Goal: Answer question/provide support: Share knowledge or assist other users

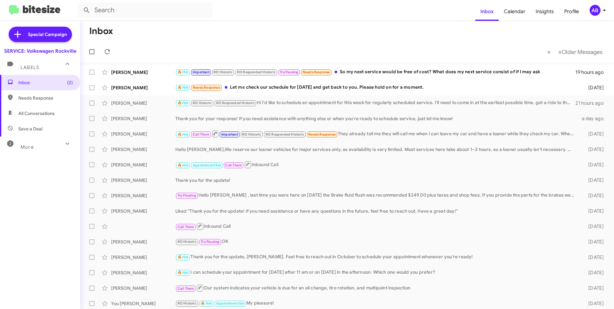
click at [300, 41] on mat-toolbar-row "« Previous » Next Older Messages" at bounding box center [347, 51] width 534 height 21
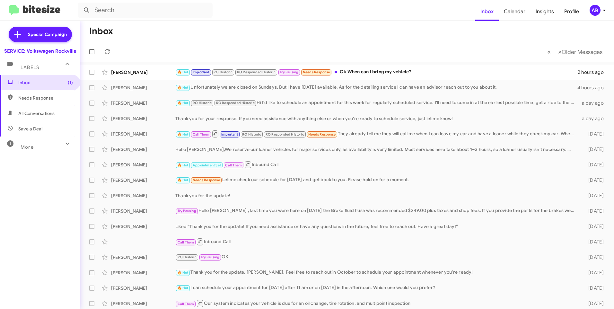
click at [598, 8] on div "AB" at bounding box center [594, 10] width 11 height 11
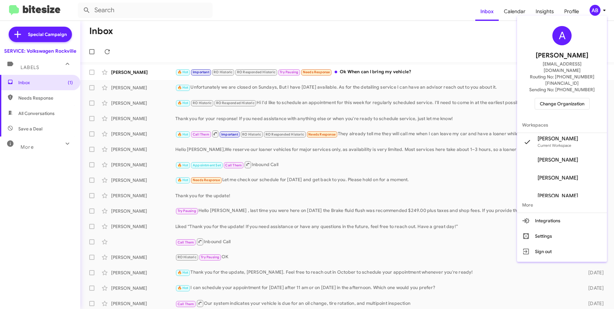
click at [558, 98] on span "Change Organization" at bounding box center [562, 103] width 45 height 11
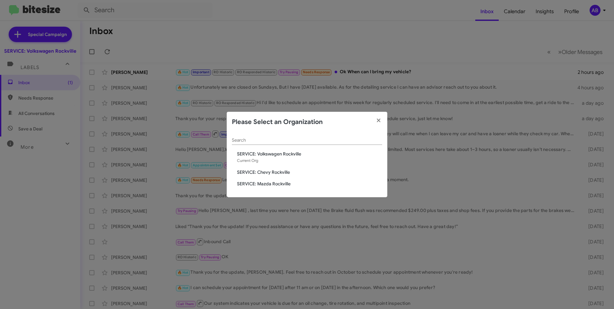
click at [257, 171] on span "SERVICE: Chevy Rockville" at bounding box center [309, 172] width 145 height 6
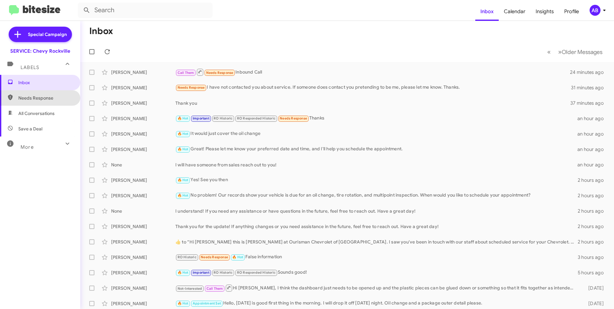
click at [48, 94] on span "Needs Response" at bounding box center [40, 97] width 80 height 15
type input "in:needs-response"
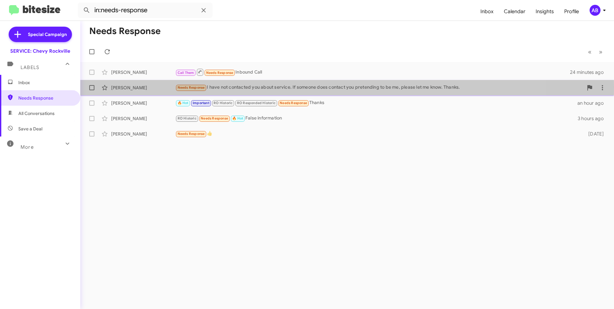
click at [213, 87] on div "Needs Response I have not contacted you about service. If someone does contact …" at bounding box center [379, 87] width 408 height 7
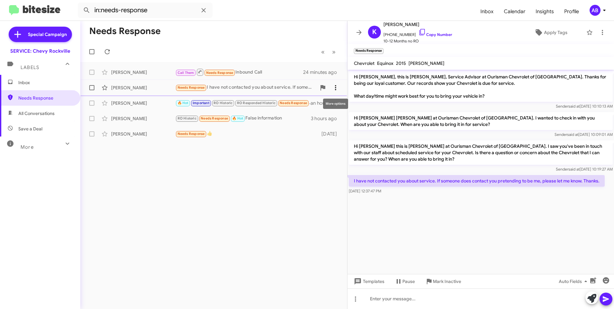
click at [334, 90] on icon at bounding box center [336, 88] width 8 height 8
click at [313, 120] on span "[PERSON_NAME] as responded" at bounding box center [304, 119] width 66 height 15
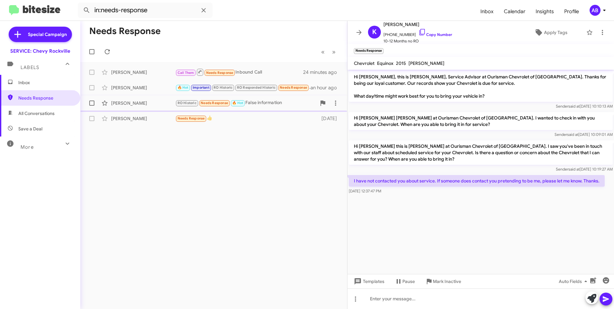
click at [267, 102] on div "RO Historic Needs Response 🔥 Hot False information" at bounding box center [245, 102] width 141 height 7
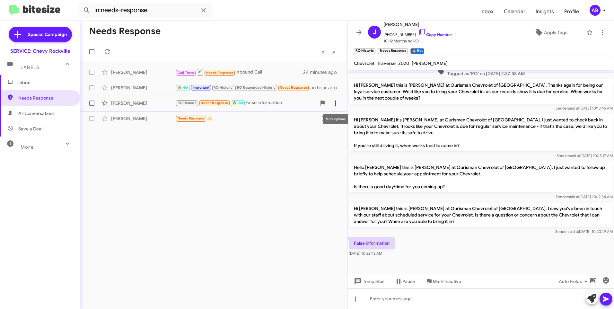
click at [336, 102] on icon at bounding box center [336, 103] width 8 height 8
click at [310, 135] on span "[PERSON_NAME] as responded" at bounding box center [304, 134] width 66 height 15
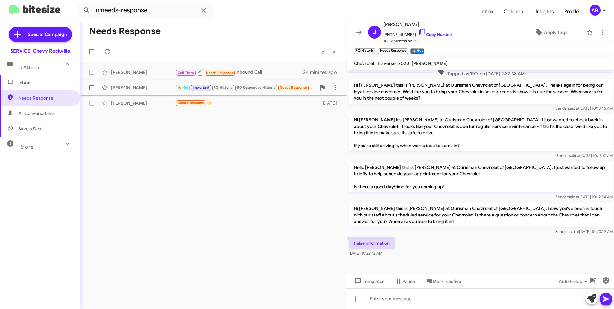
click at [143, 85] on div "[PERSON_NAME]" at bounding box center [143, 87] width 64 height 6
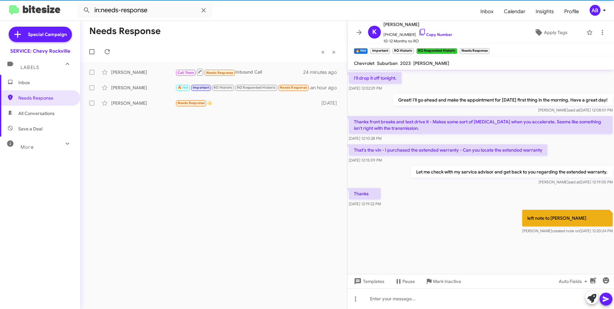
scroll to position [478, 0]
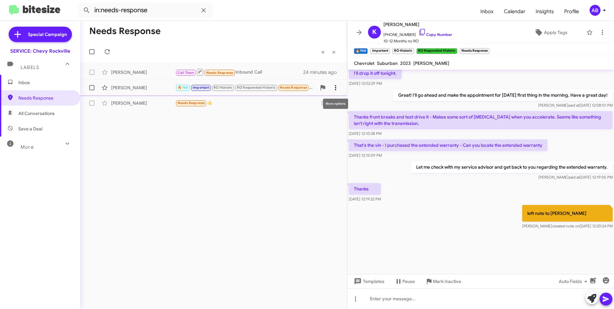
click at [337, 89] on icon at bounding box center [336, 88] width 8 height 8
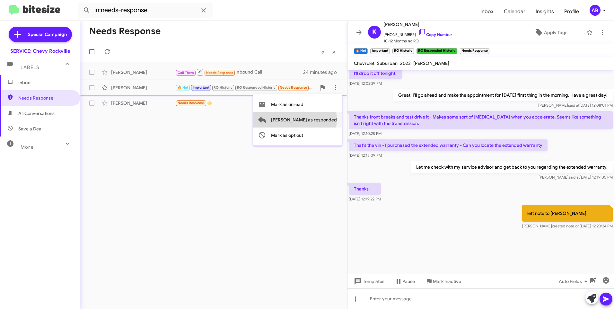
click at [320, 119] on span "[PERSON_NAME] as responded" at bounding box center [304, 119] width 66 height 15
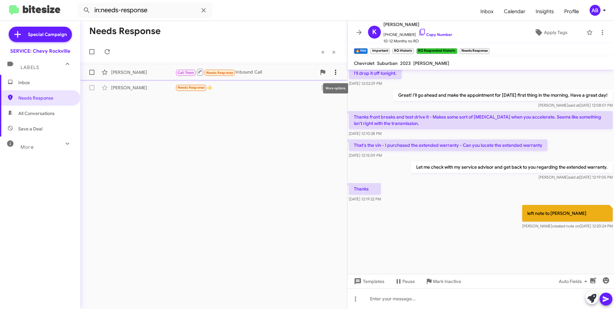
click at [335, 72] on icon at bounding box center [336, 72] width 8 height 8
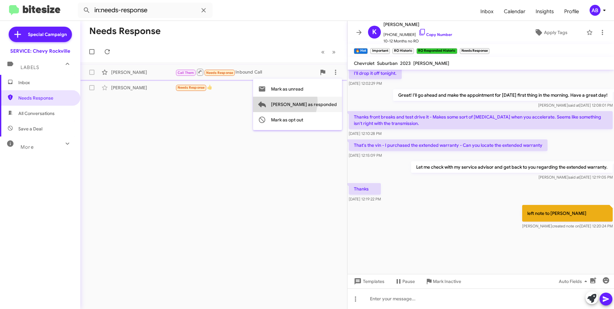
click at [307, 101] on span "[PERSON_NAME] as responded" at bounding box center [304, 104] width 66 height 15
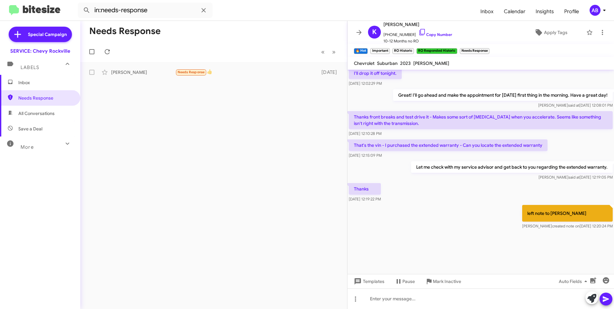
click at [591, 7] on div "AB" at bounding box center [594, 10] width 11 height 11
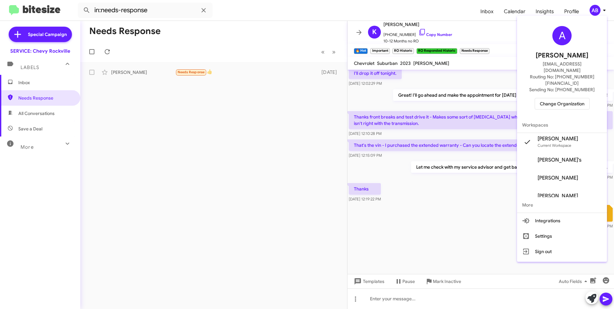
click at [552, 98] on span "Change Organization" at bounding box center [562, 103] width 45 height 11
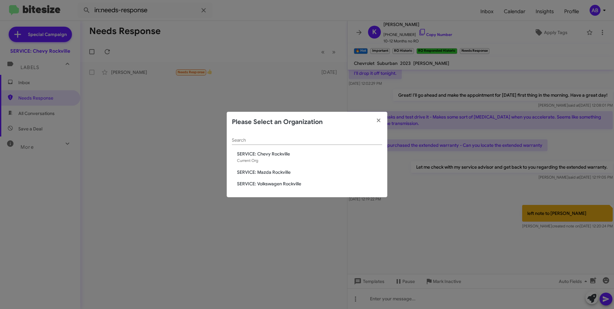
click at [261, 183] on span "SERVICE: Volkswagen Rockville" at bounding box center [309, 183] width 145 height 6
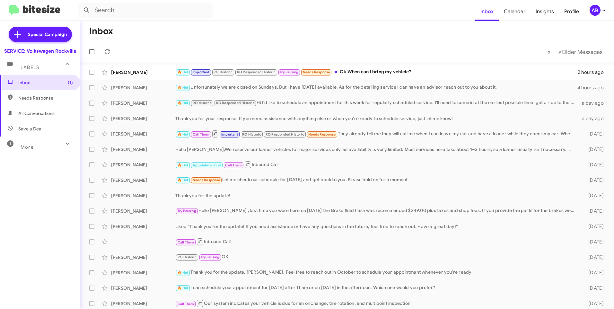
click at [593, 14] on div "AB" at bounding box center [594, 10] width 11 height 11
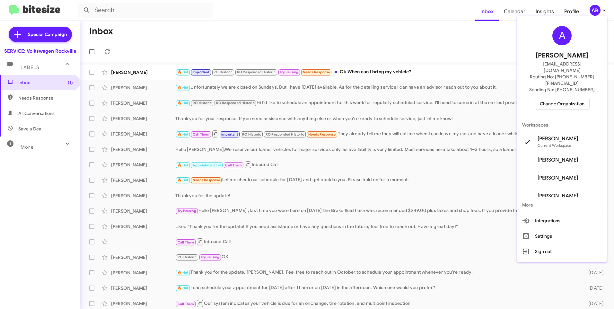
click at [561, 98] on span "Change Organization" at bounding box center [562, 103] width 45 height 11
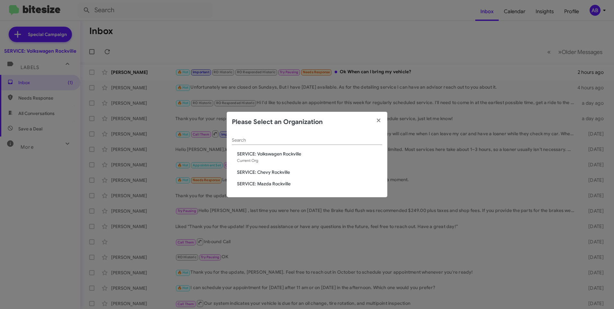
click at [259, 183] on span "SERVICE: Mazda Rockville" at bounding box center [309, 183] width 145 height 6
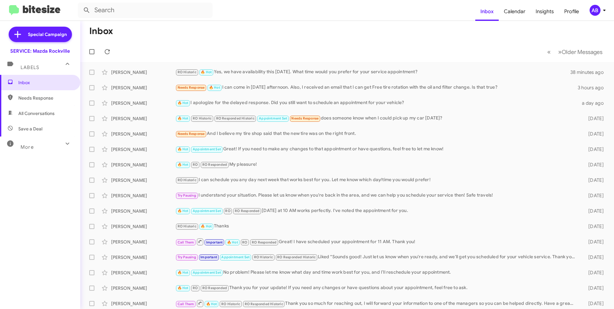
click at [27, 102] on span "Needs Response" at bounding box center [40, 97] width 80 height 15
type input "in:needs-response"
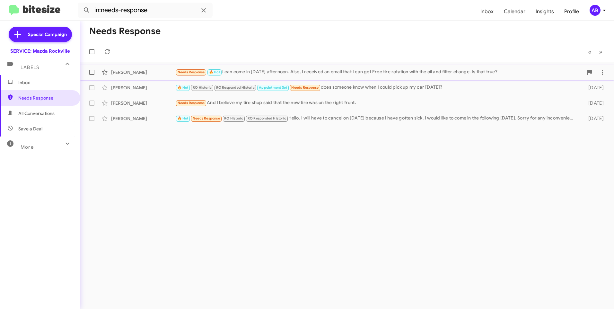
click at [427, 72] on div "Needs Response 🔥 Hot I can come in this Friday afternoon. Also, I received an e…" at bounding box center [379, 71] width 408 height 7
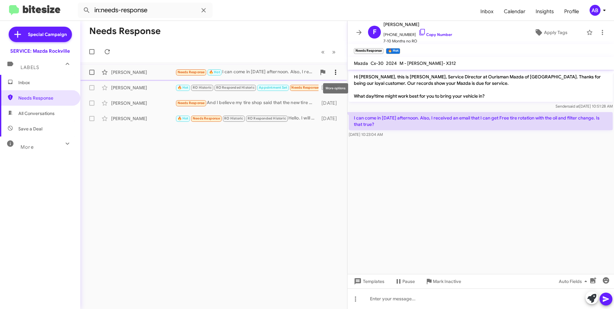
click at [337, 71] on icon at bounding box center [336, 72] width 8 height 8
click at [303, 91] on span "Mark as unread" at bounding box center [287, 88] width 32 height 15
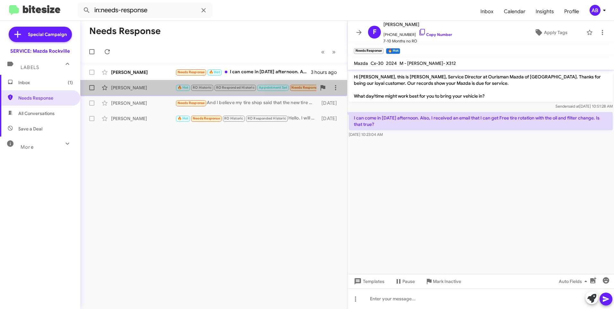
click at [143, 89] on div "Chao Yang" at bounding box center [143, 87] width 64 height 6
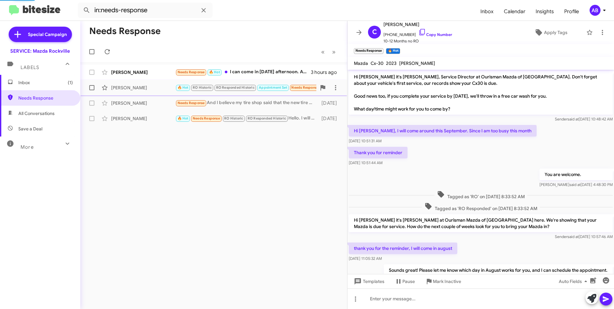
scroll to position [233, 0]
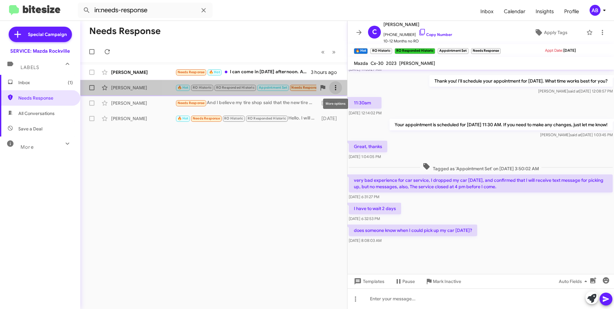
click at [337, 91] on icon at bounding box center [336, 88] width 8 height 8
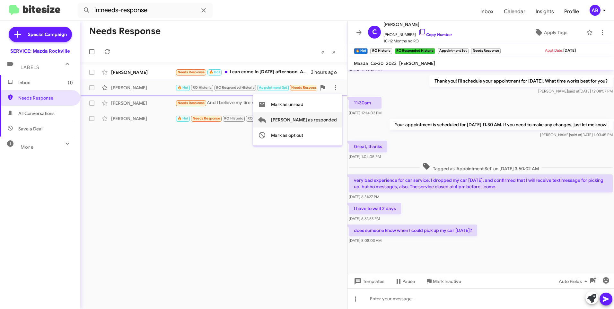
click at [316, 120] on span "[PERSON_NAME] as responded" at bounding box center [304, 119] width 66 height 15
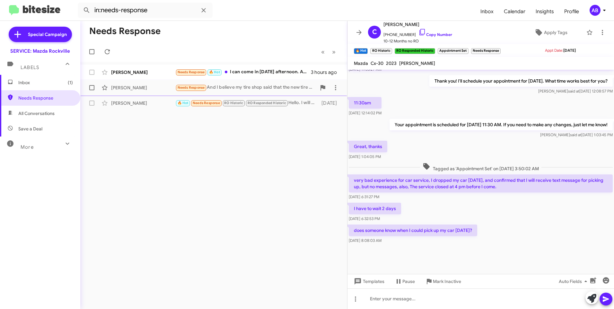
click at [240, 89] on div "Needs Response And I believe my tire shop said that the new tire was on the rig…" at bounding box center [245, 87] width 141 height 7
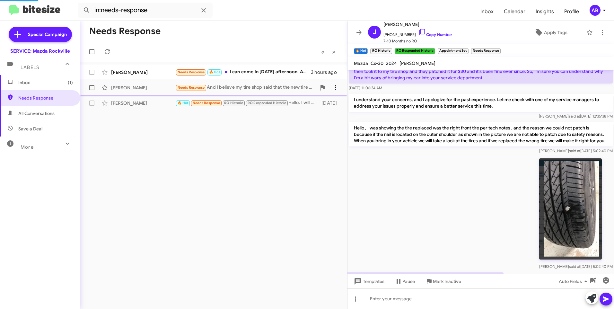
scroll to position [269, 0]
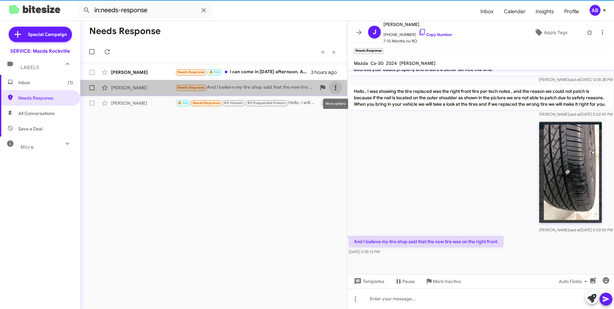
click at [333, 86] on icon at bounding box center [336, 88] width 8 height 8
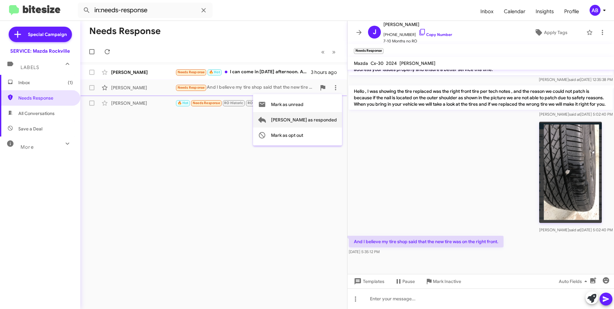
click at [311, 119] on span "[PERSON_NAME] as responded" at bounding box center [304, 119] width 66 height 15
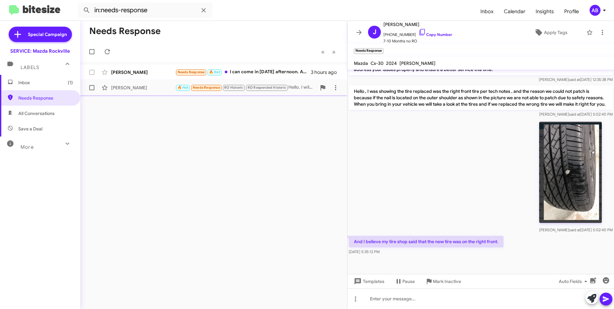
click at [154, 88] on div "Donna Li" at bounding box center [143, 87] width 64 height 6
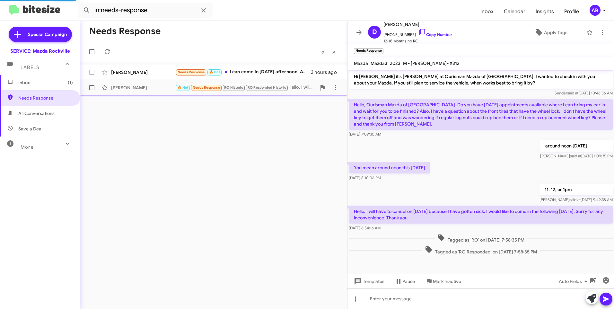
scroll to position [117, 0]
click at [253, 73] on div "Needs Response 🔥 Hot I can come in this Friday afternoon. Also, I received an e…" at bounding box center [245, 71] width 141 height 7
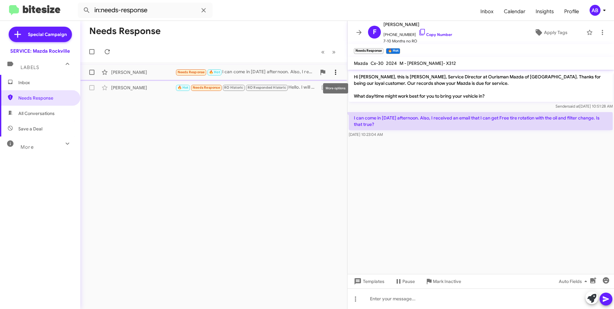
click at [335, 74] on icon at bounding box center [336, 72] width 8 height 8
click at [303, 89] on span "Mark as unread" at bounding box center [287, 88] width 32 height 15
